Goal: Find specific page/section: Find specific page/section

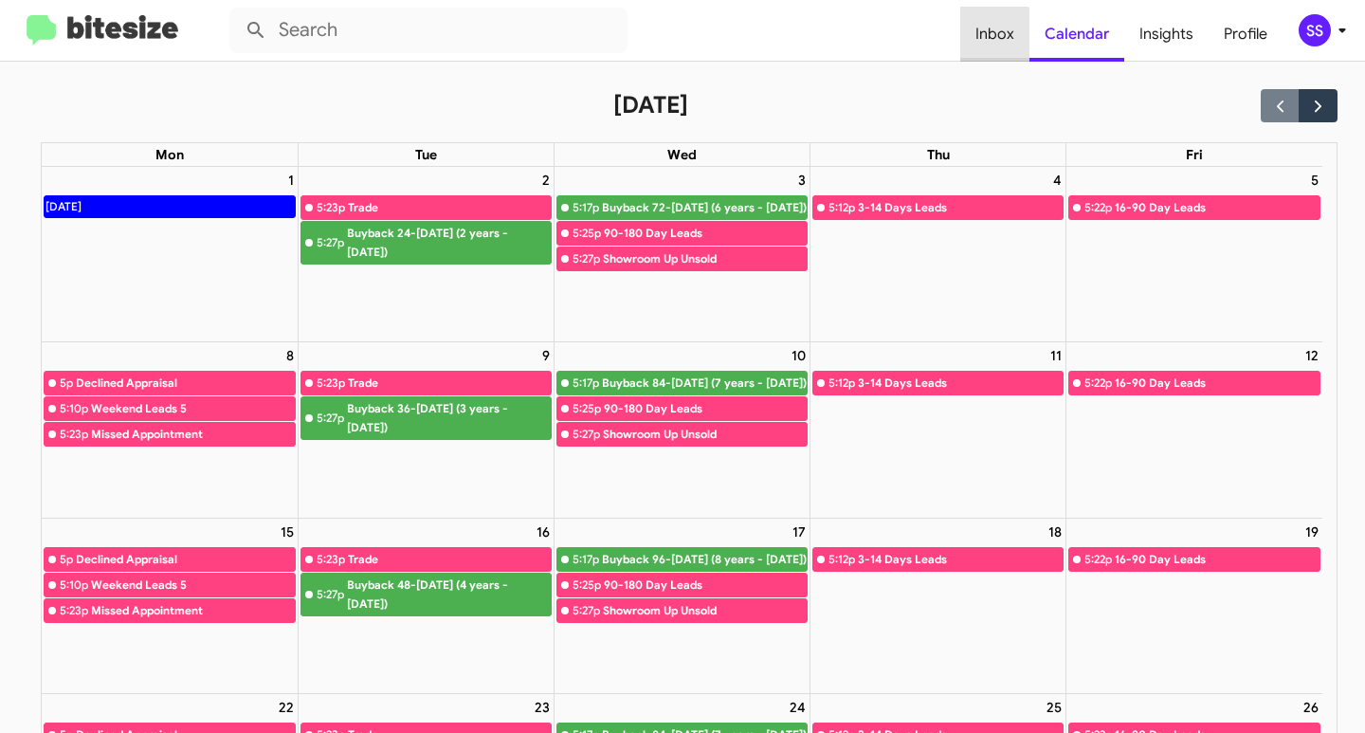
click at [996, 37] on span "Inbox" at bounding box center [994, 34] width 69 height 55
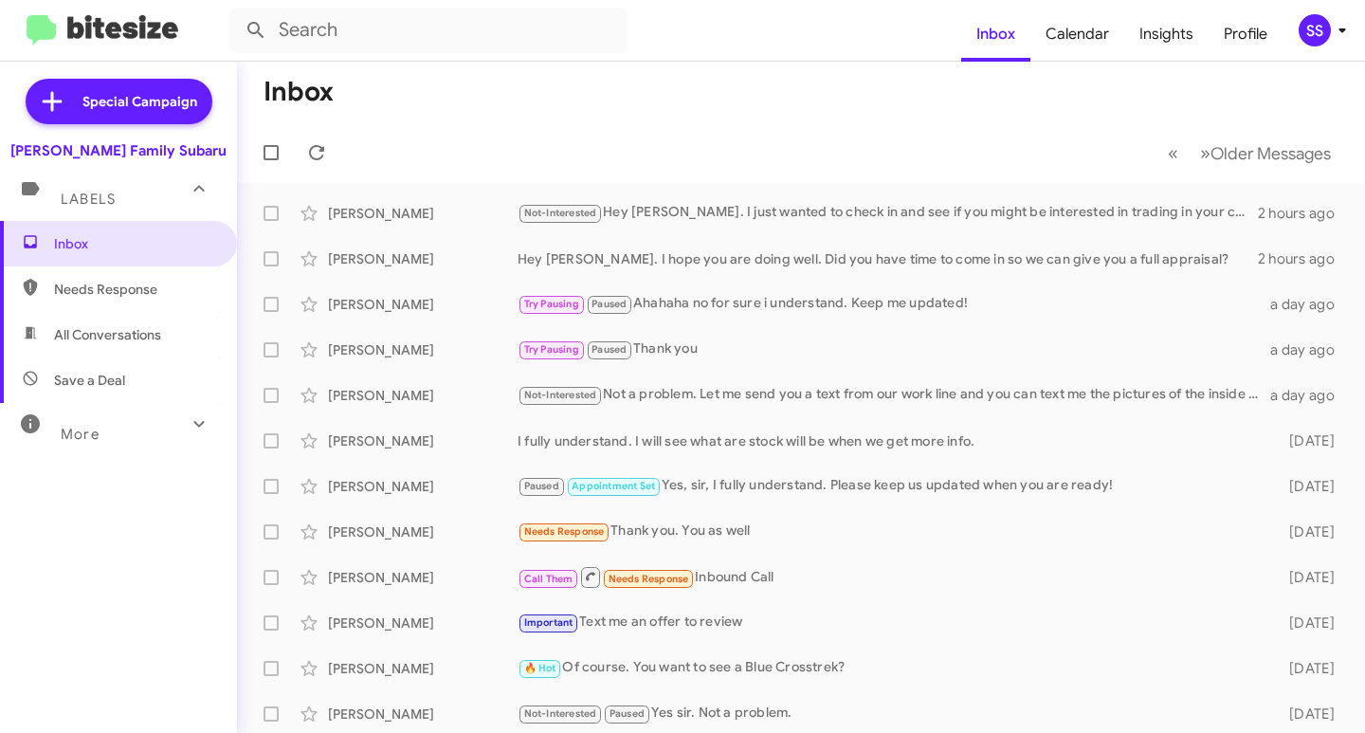
click at [151, 383] on span "Save a Deal" at bounding box center [118, 379] width 237 height 45
type input "in:not-interested"
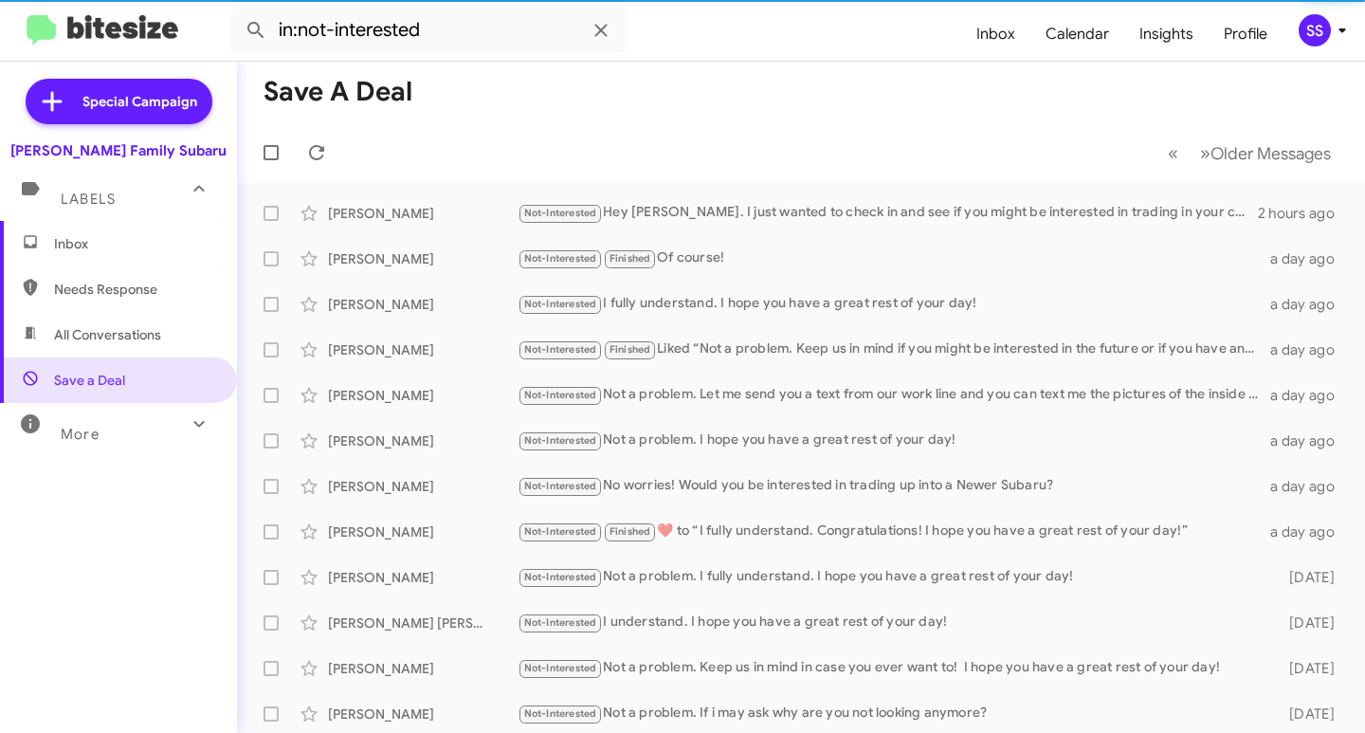
click at [125, 245] on span "Inbox" at bounding box center [134, 243] width 161 height 19
